Goal: Task Accomplishment & Management: Use online tool/utility

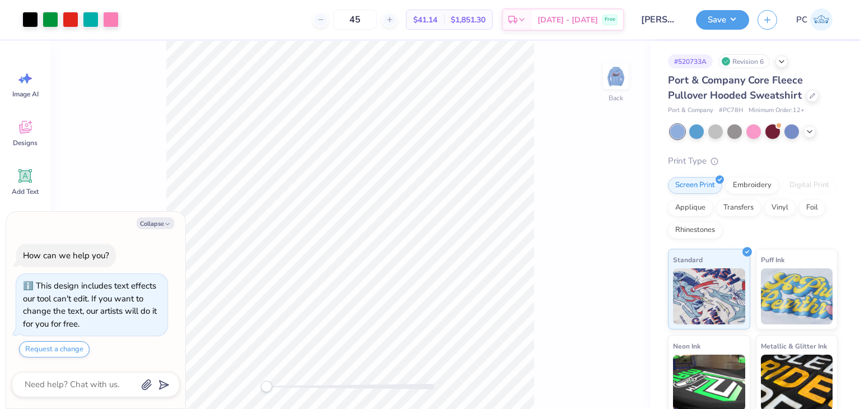
type textarea "x"
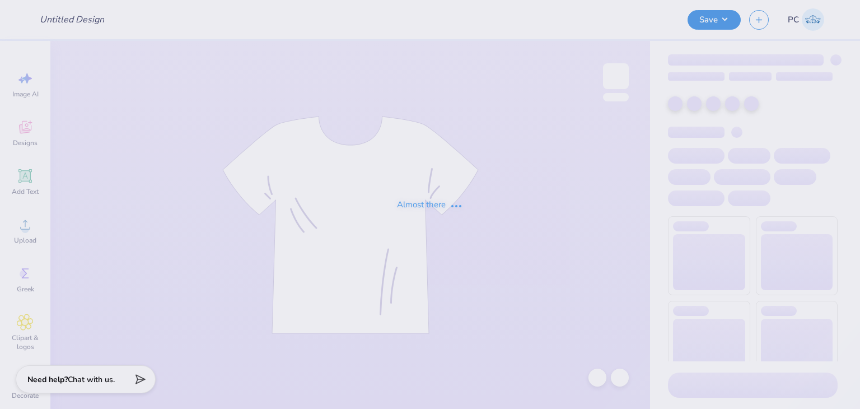
type input "Merch"
type input "24"
type input "Merch"
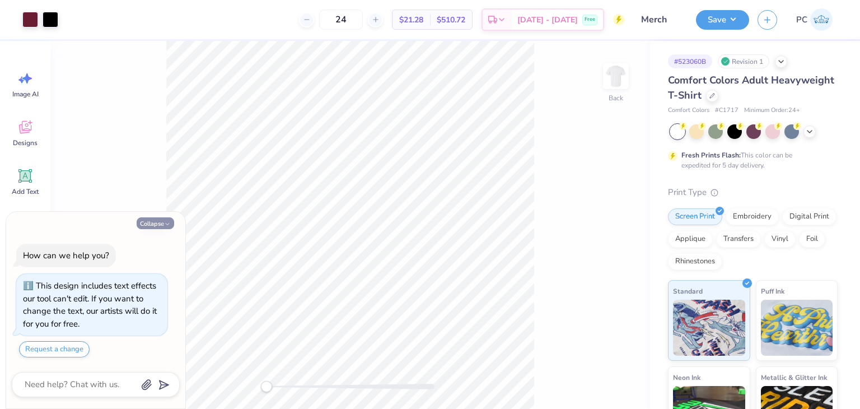
click at [158, 217] on button "Collapse" at bounding box center [156, 223] width 38 height 12
type textarea "x"
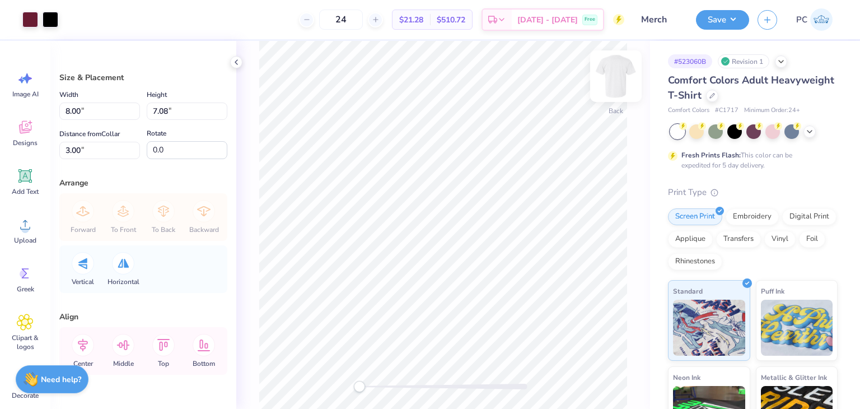
click at [610, 76] on img at bounding box center [616, 76] width 45 height 45
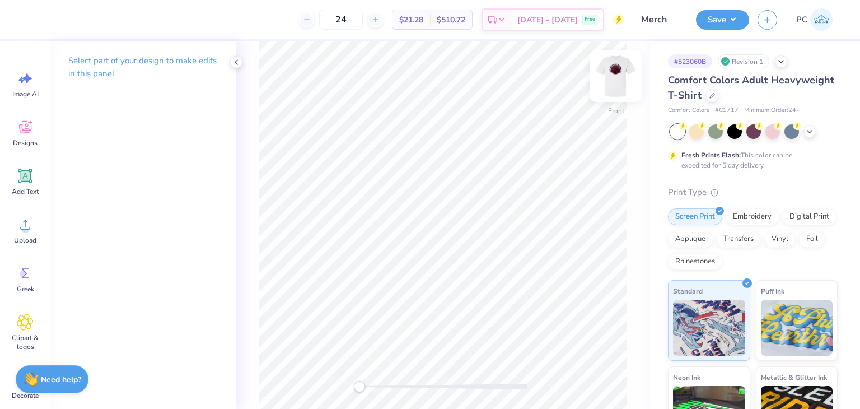
click at [611, 76] on img at bounding box center [616, 76] width 45 height 45
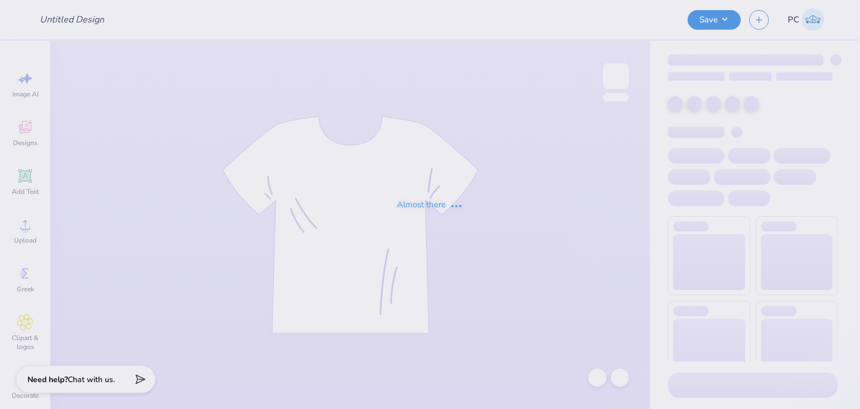
type input "Merch"
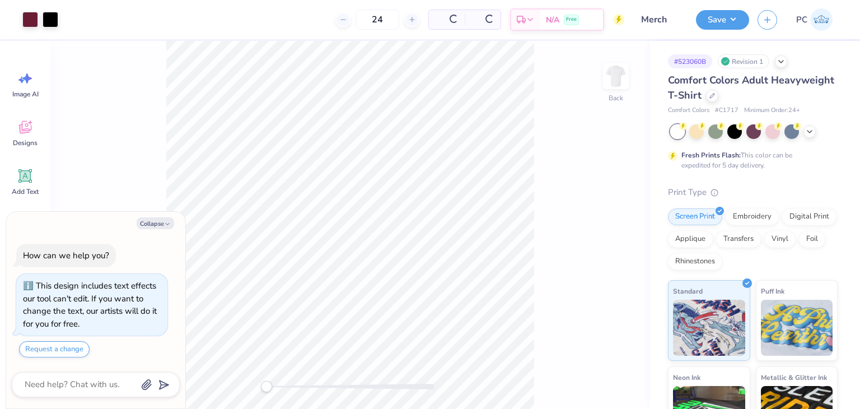
type textarea "x"
